Goal: Register for event/course

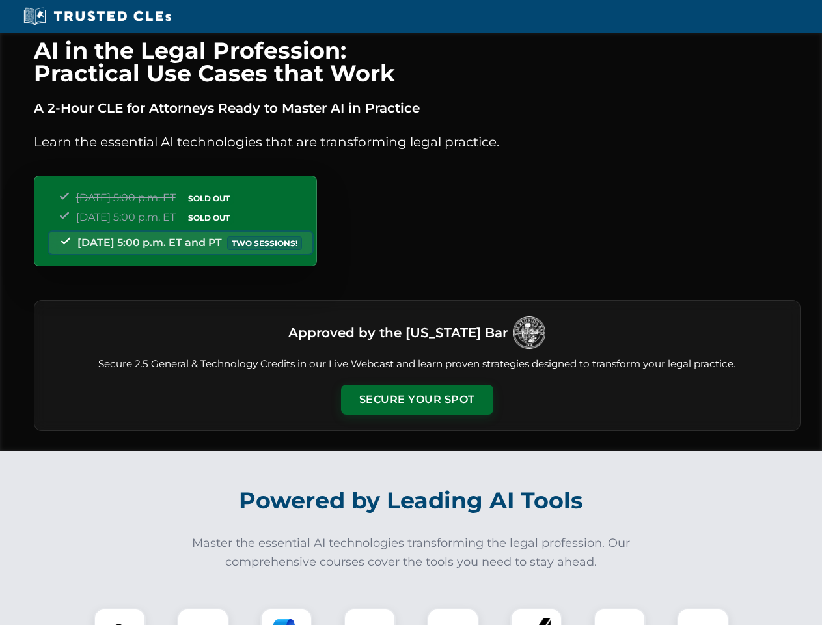
click at [417, 400] on button "Secure Your Spot" at bounding box center [417, 400] width 152 height 30
click at [120, 617] on img at bounding box center [120, 634] width 38 height 38
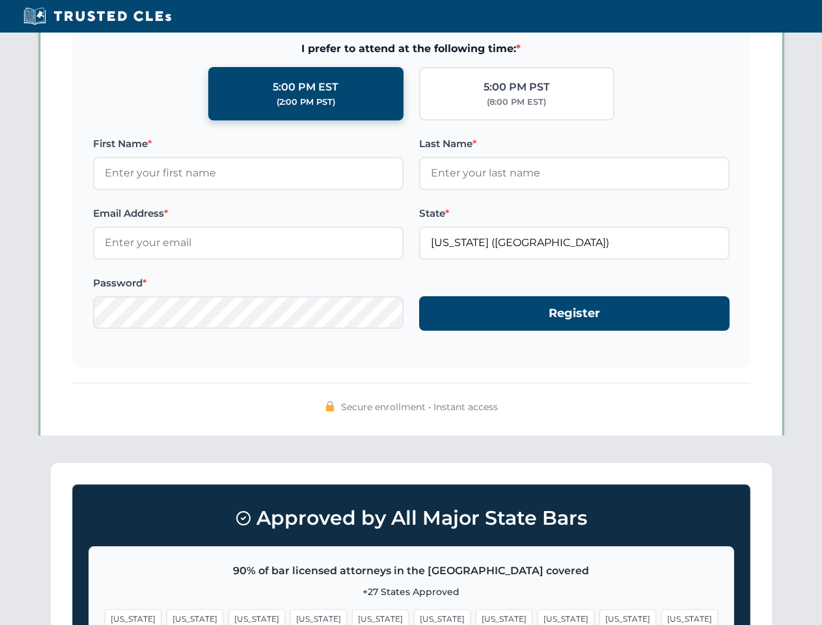
click at [476, 617] on span "[US_STATE]" at bounding box center [504, 618] width 57 height 19
click at [600, 617] on span "[US_STATE]" at bounding box center [628, 618] width 57 height 19
